Goal: Information Seeking & Learning: Understand process/instructions

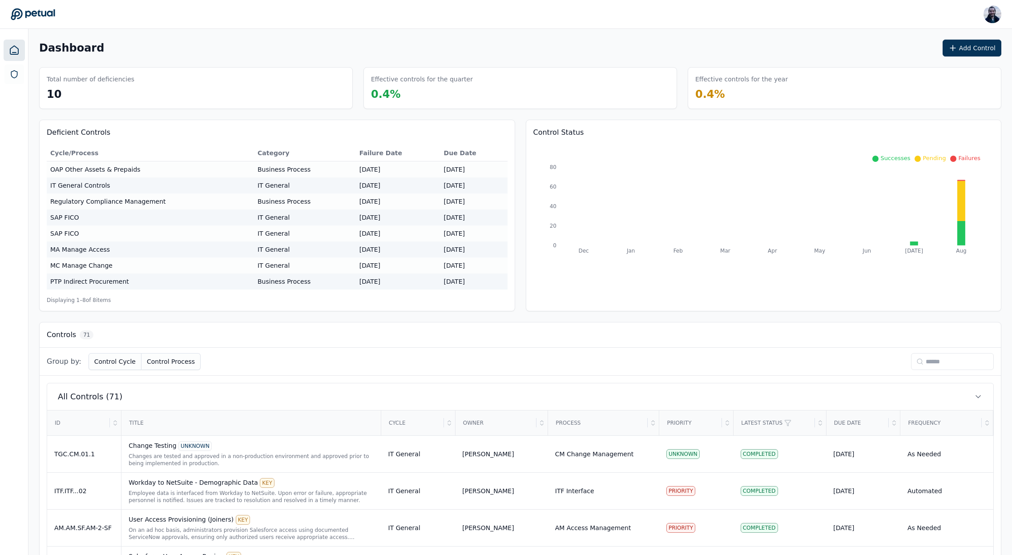
click at [921, 366] on input at bounding box center [952, 361] width 83 height 17
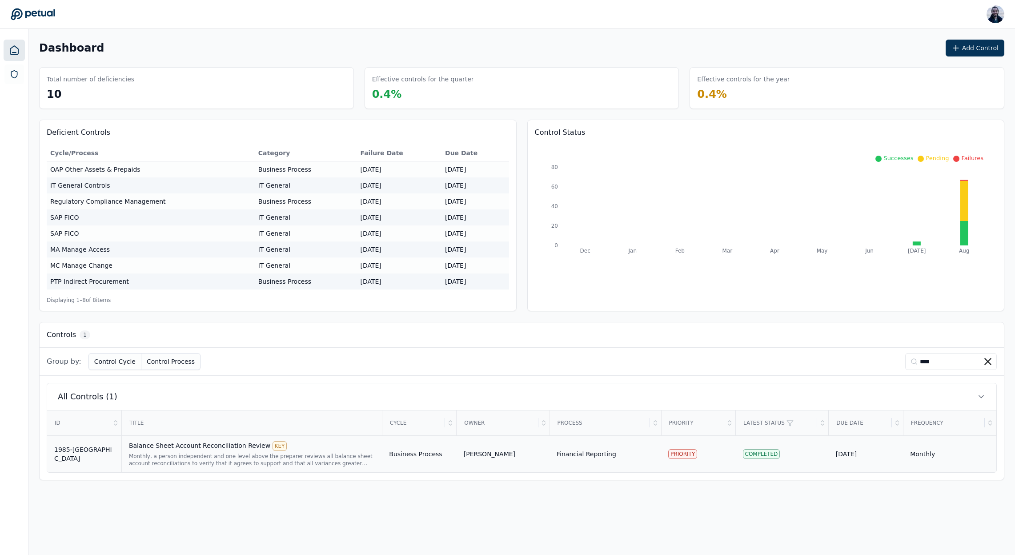
type input "****"
click at [223, 449] on div "Balance Sheet Account Reconciliation Review KEY" at bounding box center [252, 446] width 246 height 10
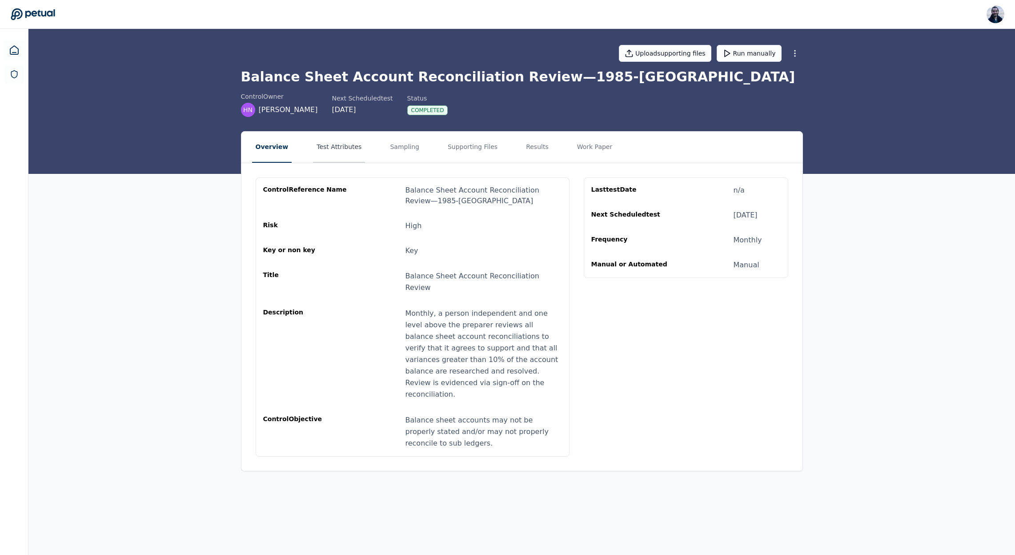
click at [335, 146] on button "Test Attributes" at bounding box center [339, 147] width 52 height 31
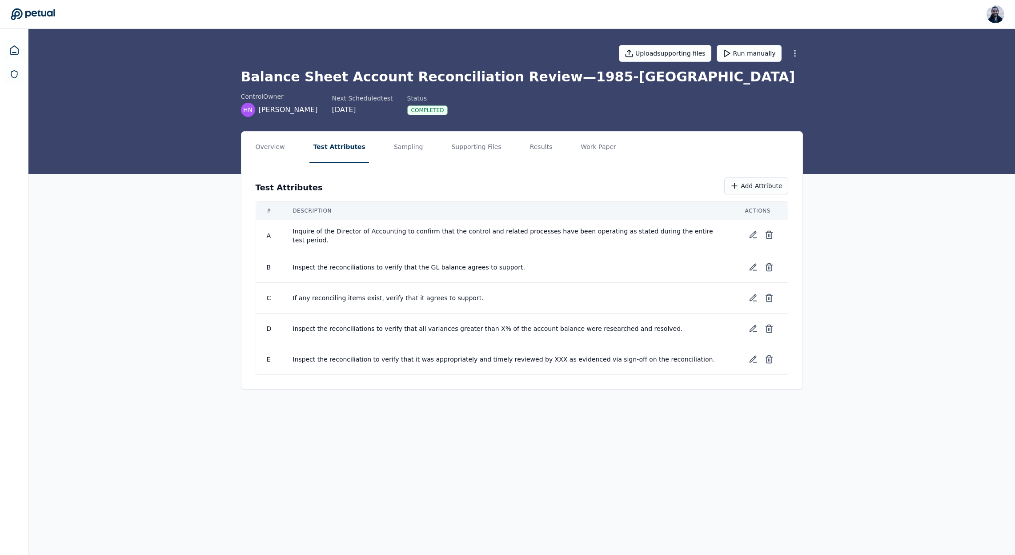
click at [383, 231] on span "Inquire of the Director of Accounting to confirm that the control and related p…" at bounding box center [508, 236] width 431 height 18
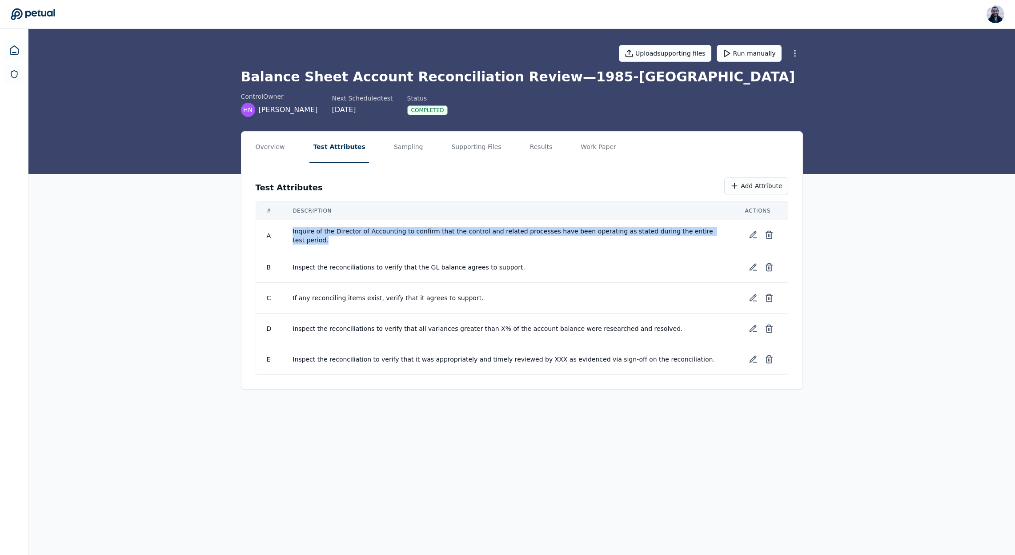
click at [383, 231] on span "Inquire of the Director of Accounting to confirm that the control and related p…" at bounding box center [508, 236] width 431 height 18
copy tr "Inquire of the Director of Accounting to confirm that the control and related p…"
click at [489, 231] on span "Inquire of the Director of Accounting to confirm that the control and related p…" at bounding box center [508, 236] width 431 height 18
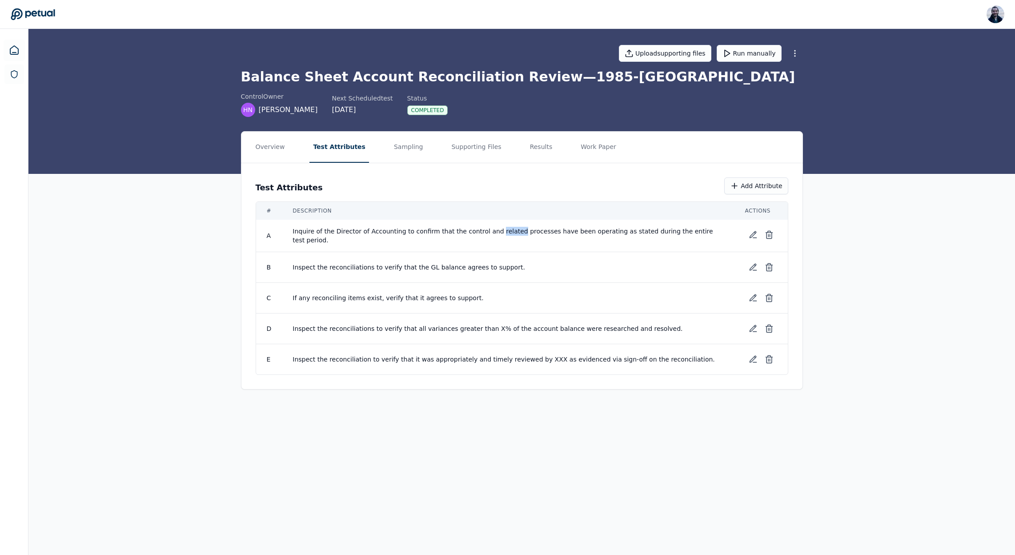
click at [489, 231] on span "Inquire of the Director of Accounting to confirm that the control and related p…" at bounding box center [508, 236] width 431 height 18
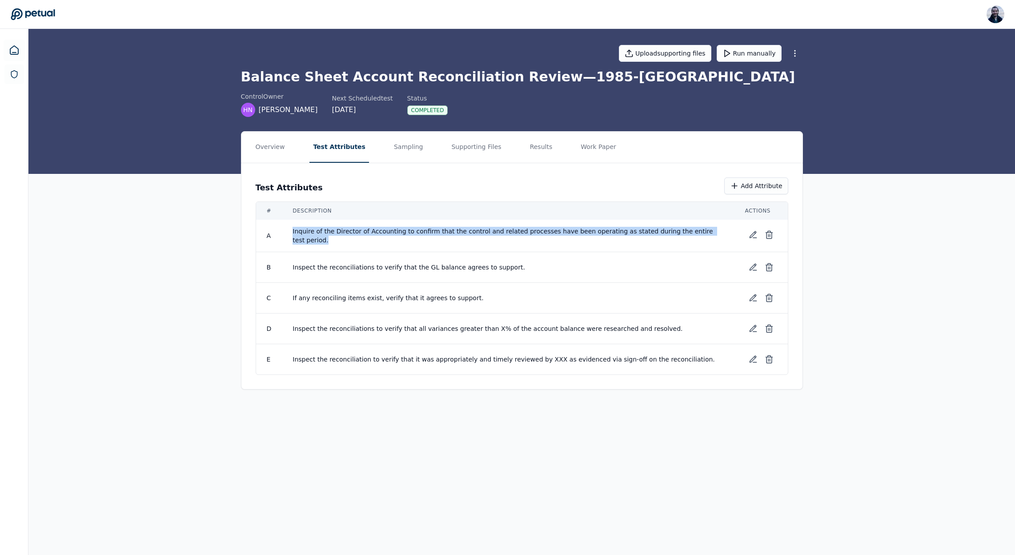
click at [489, 231] on span "Inquire of the Director of Accounting to confirm that the control and related p…" at bounding box center [508, 236] width 431 height 18
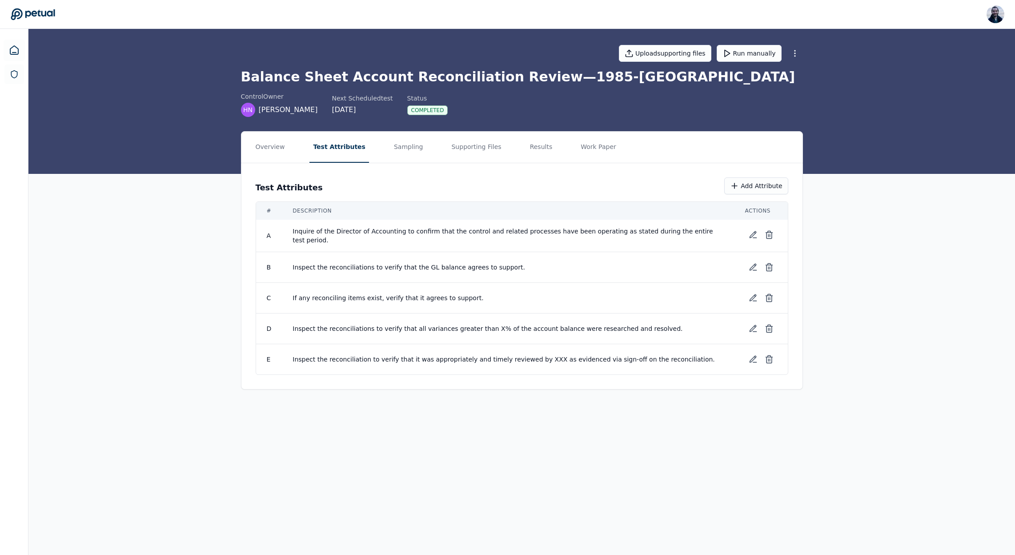
click at [467, 257] on td "Inspect the reconciliations to verify that the GL balance agrees to support." at bounding box center [508, 267] width 452 height 31
click at [467, 259] on td "Inspect the reconciliations to verify that the GL balance agrees to support." at bounding box center [508, 267] width 452 height 31
click at [468, 263] on span "Inspect the reconciliations to verify that the GL balance agrees to support." at bounding box center [508, 267] width 431 height 9
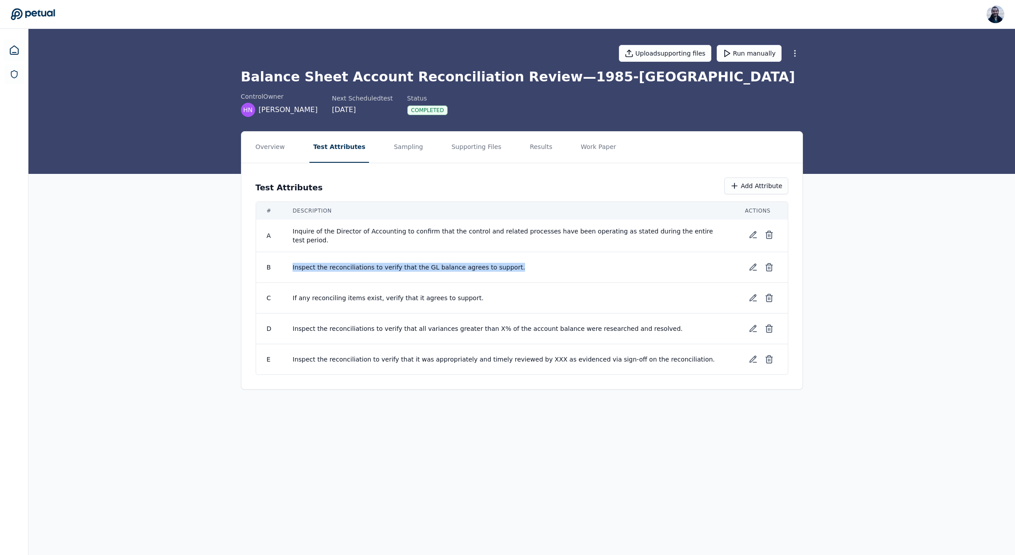
copy tr "Inspect the reconciliations to verify that the GL balance agrees to support."
